Goal: Task Accomplishment & Management: Use online tool/utility

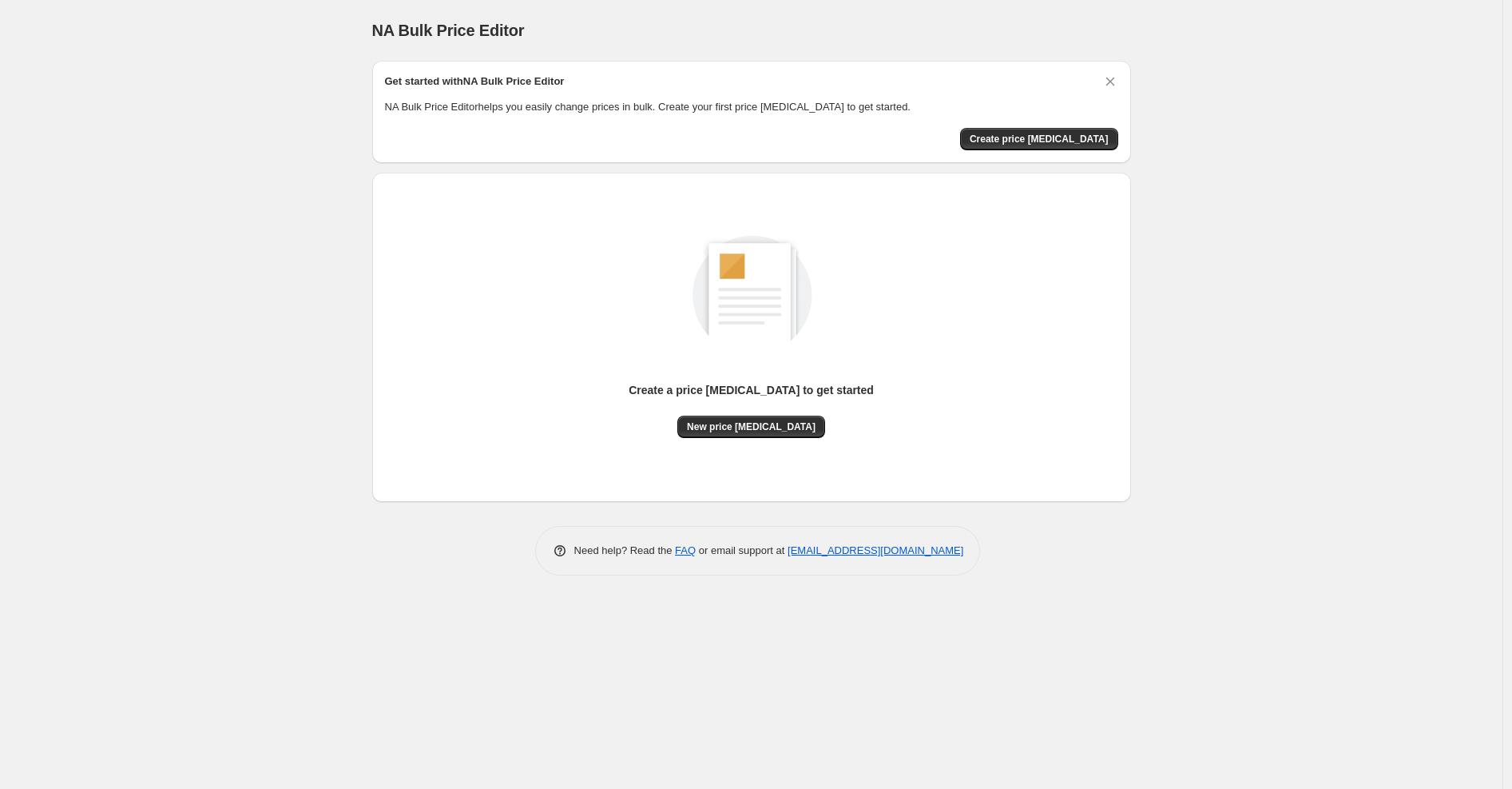
click at [756, 442] on div "Create a price change job to get started New price change job" at bounding box center [752, 337] width 734 height 304
click at [788, 431] on span "New price change job" at bounding box center [752, 426] width 129 height 13
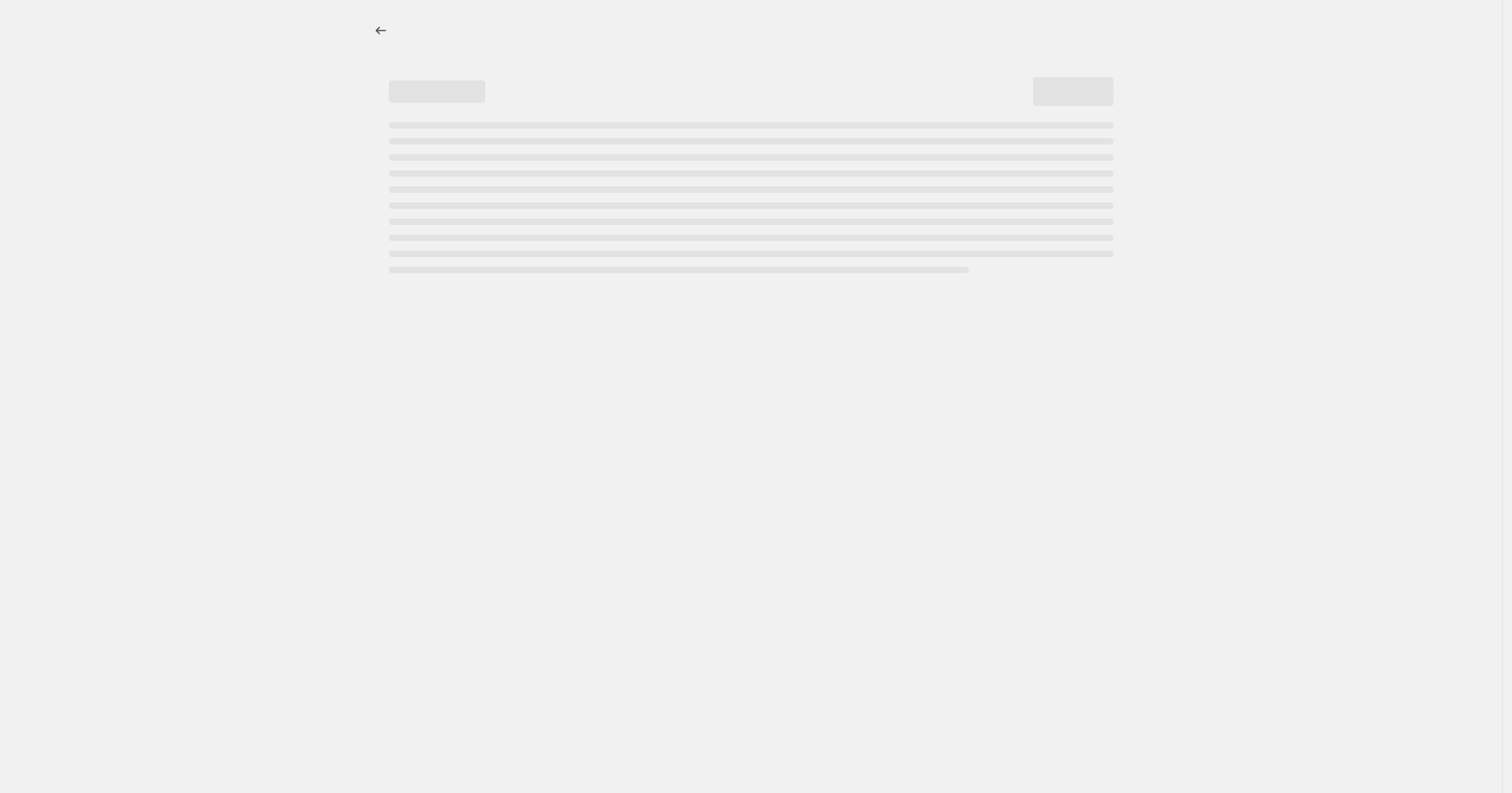
select select "percentage"
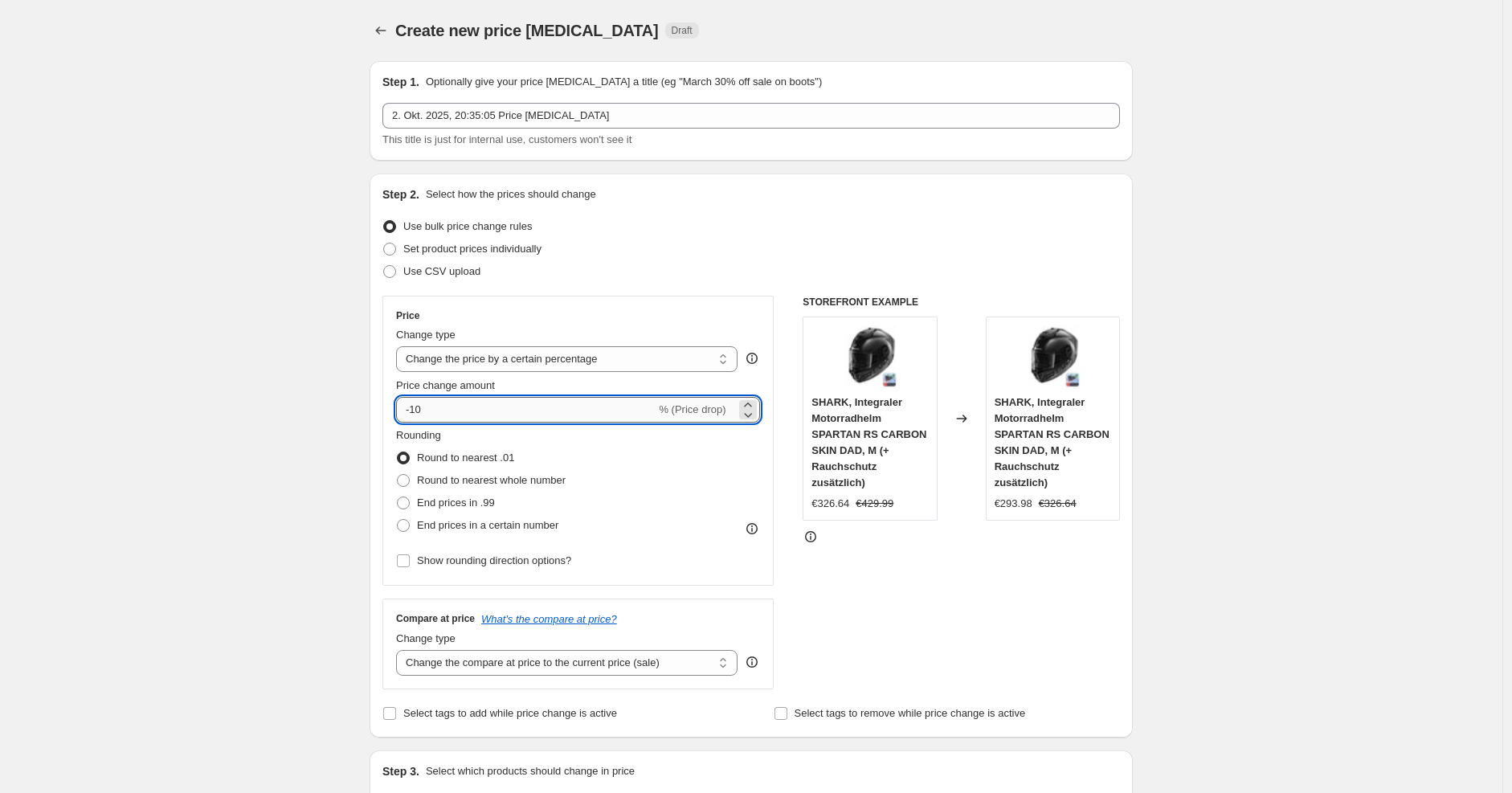
click at [572, 412] on input "-10" at bounding box center [526, 409] width 259 height 26
type input "-1"
type input "-25"
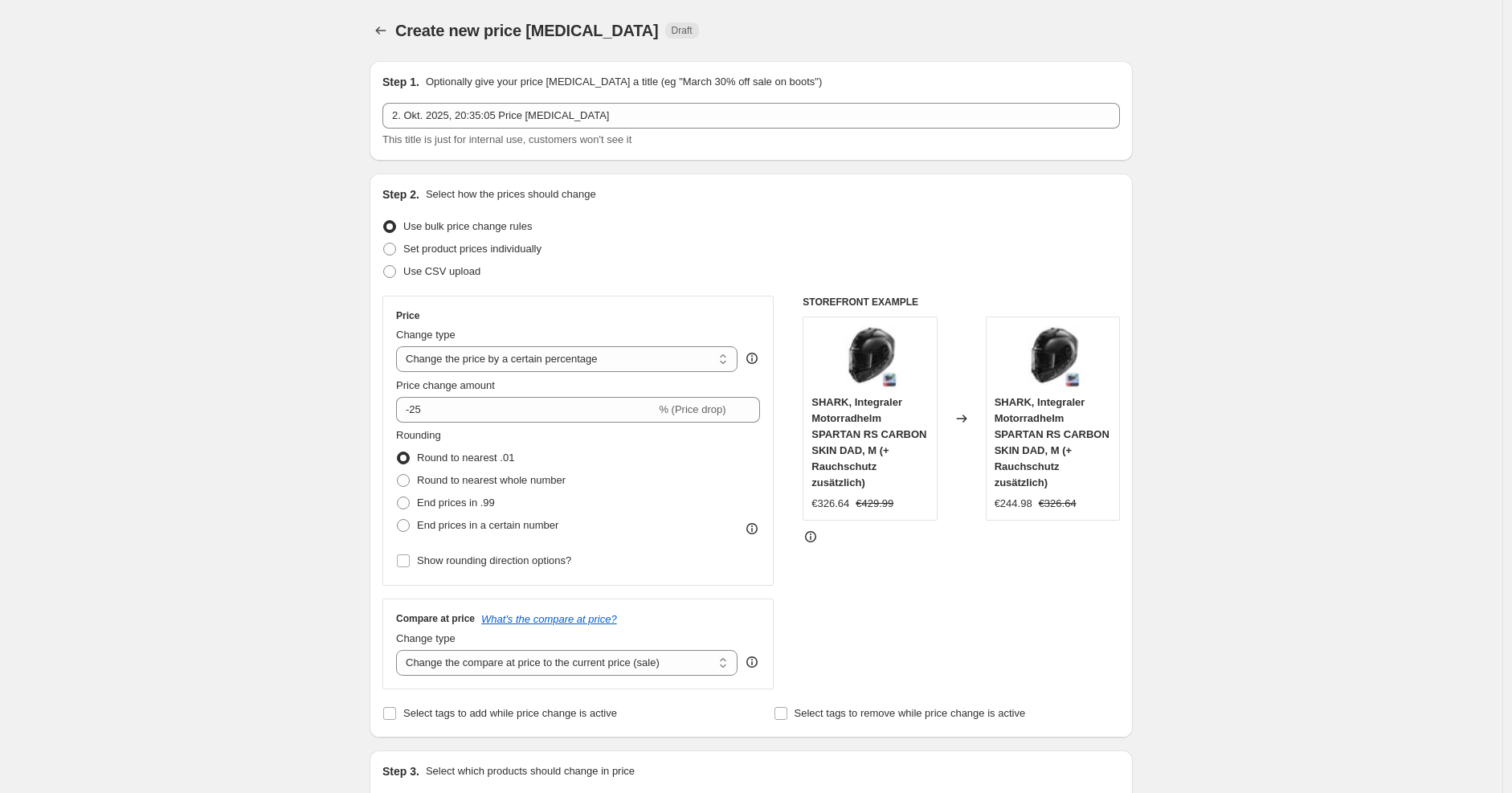
click at [890, 259] on div "Set product prices individually" at bounding box center [752, 249] width 738 height 22
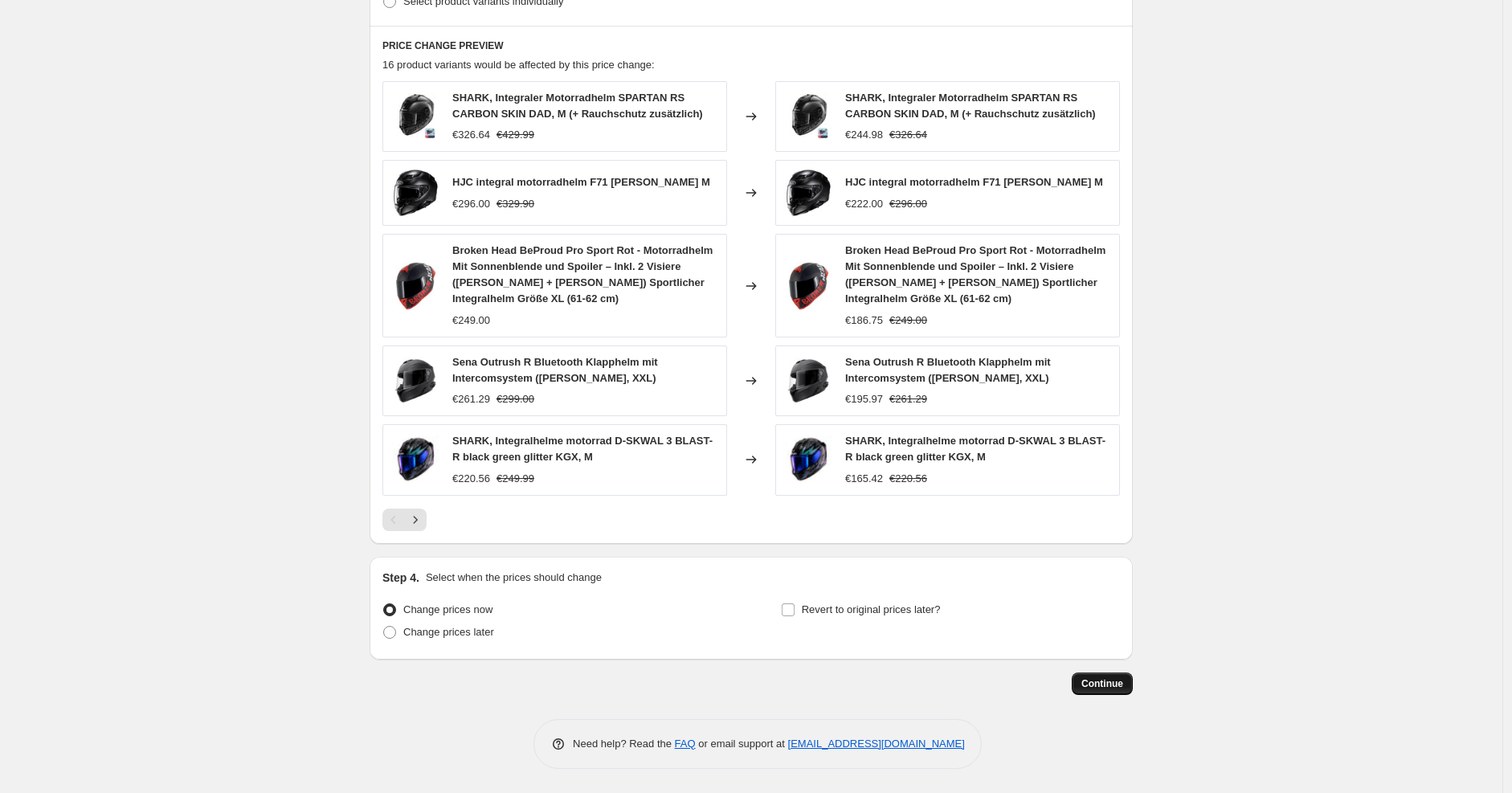
click at [1089, 686] on span "Continue" at bounding box center [1103, 684] width 41 height 13
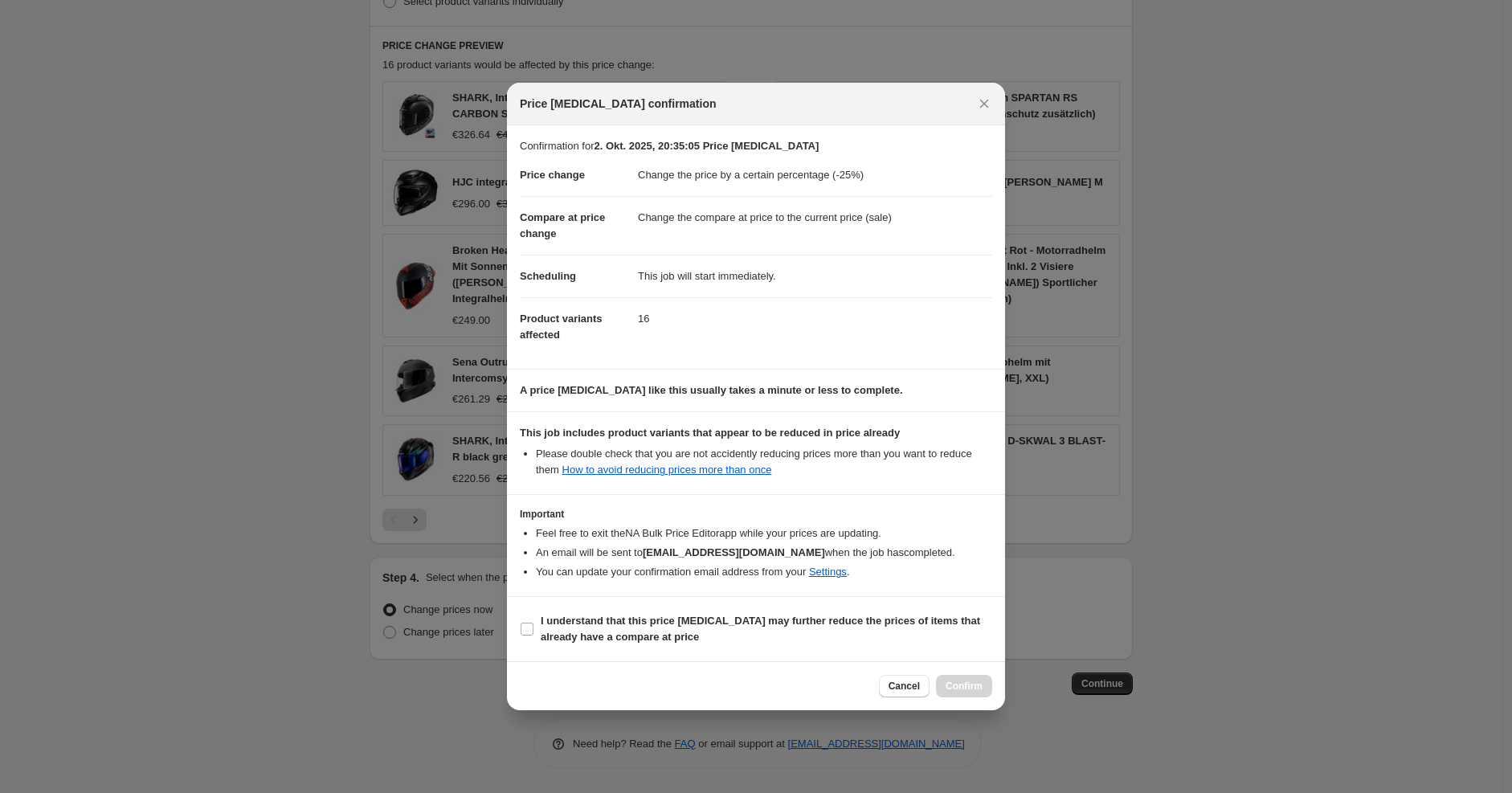
click at [821, 590] on section "Important Feel free to exit the NA Bulk Price Editor app while your prices are …" at bounding box center [756, 545] width 498 height 101
click at [834, 602] on section "I understand that this price change job may further reduce the prices of items …" at bounding box center [756, 629] width 498 height 65
click at [848, 615] on b "I understand that this price change job may further reduce the prices of items …" at bounding box center [760, 628] width 440 height 28
click at [534, 622] on input "I understand that this price change job may further reduce the prices of items …" at bounding box center [527, 628] width 13 height 13
checkbox input "true"
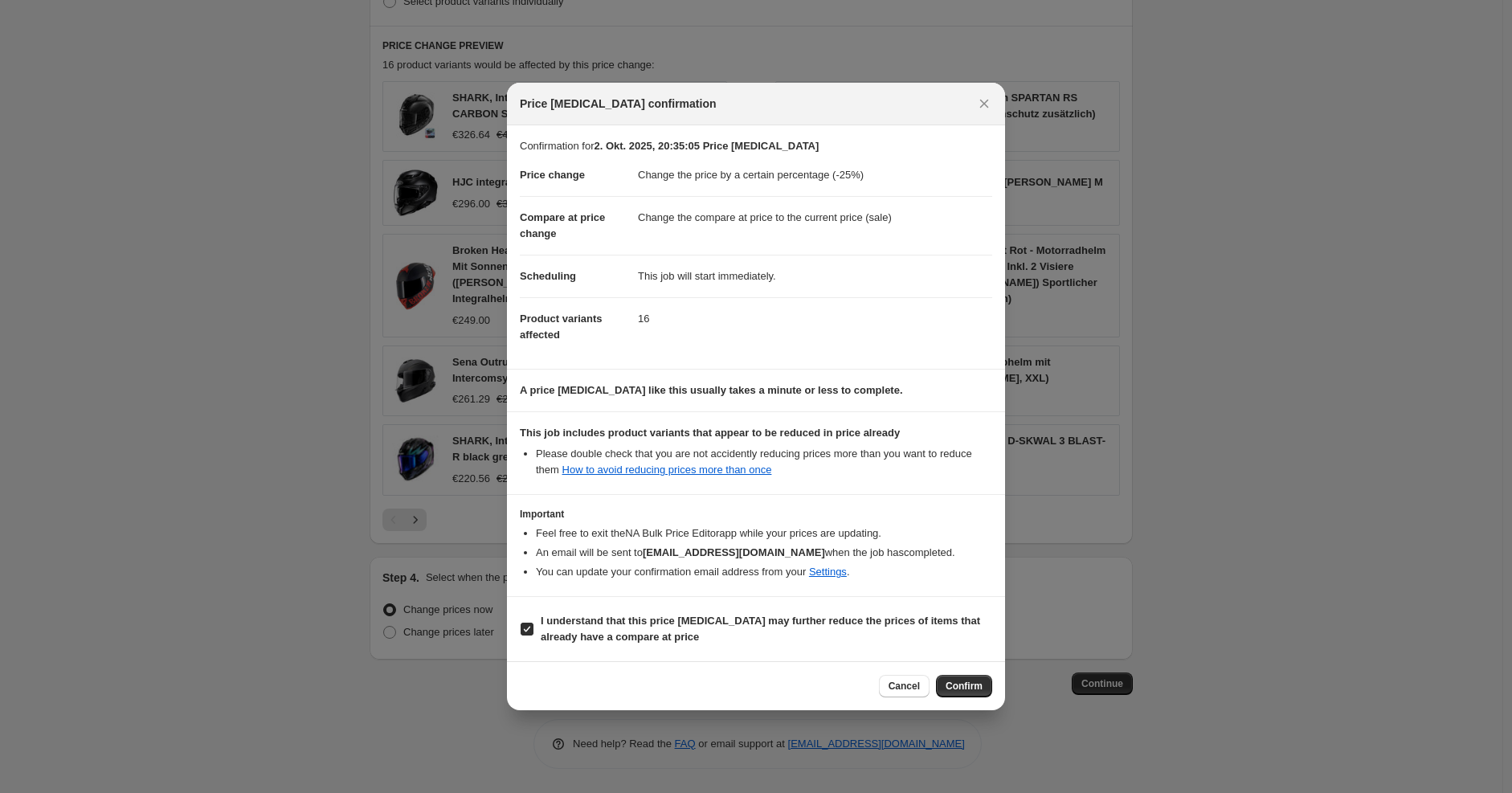
click at [943, 669] on div "Cancel Confirm" at bounding box center [756, 685] width 498 height 49
click at [957, 684] on span "Confirm" at bounding box center [964, 686] width 37 height 13
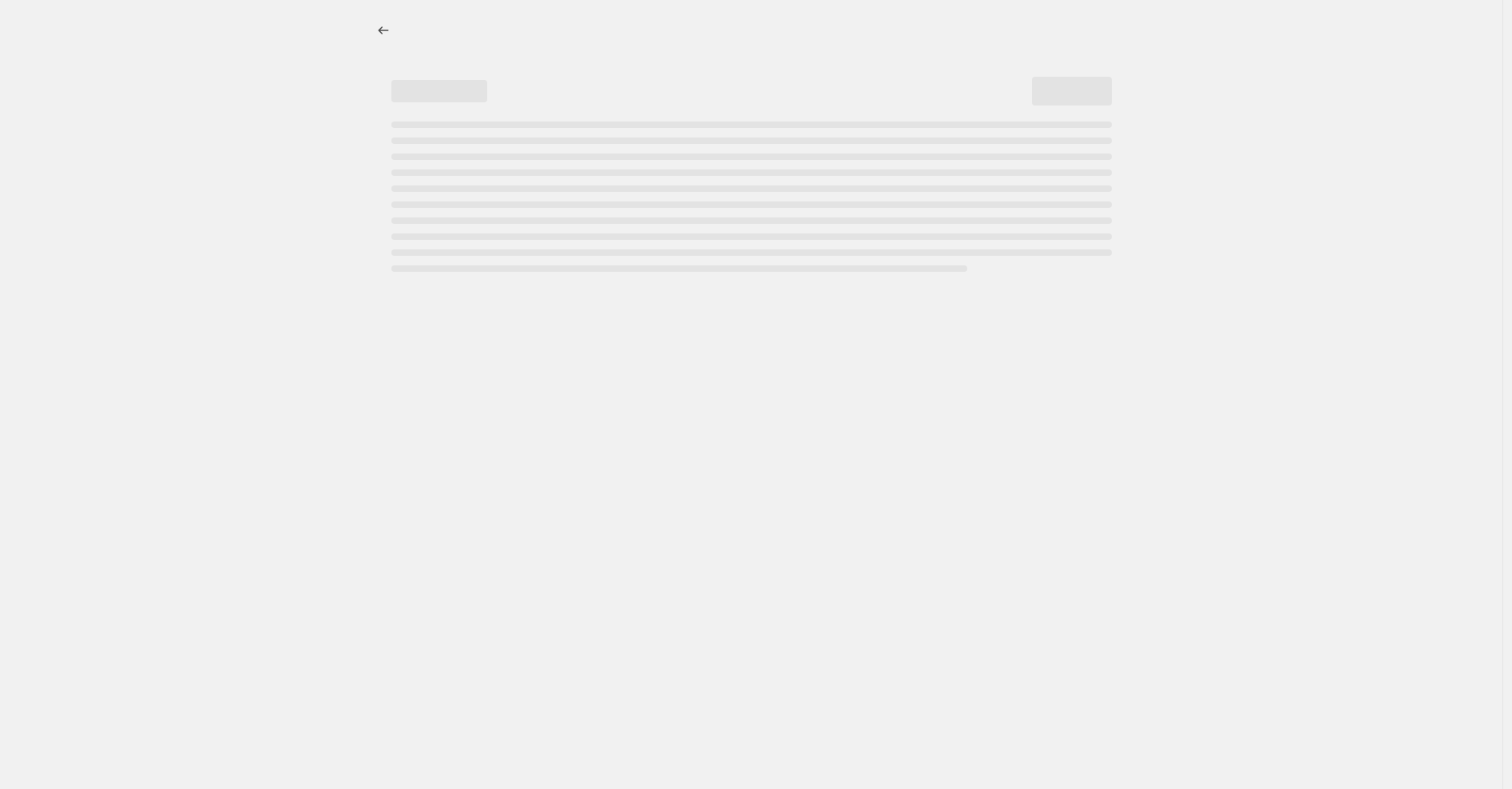
select select "percentage"
